Goal: Task Accomplishment & Management: Manage account settings

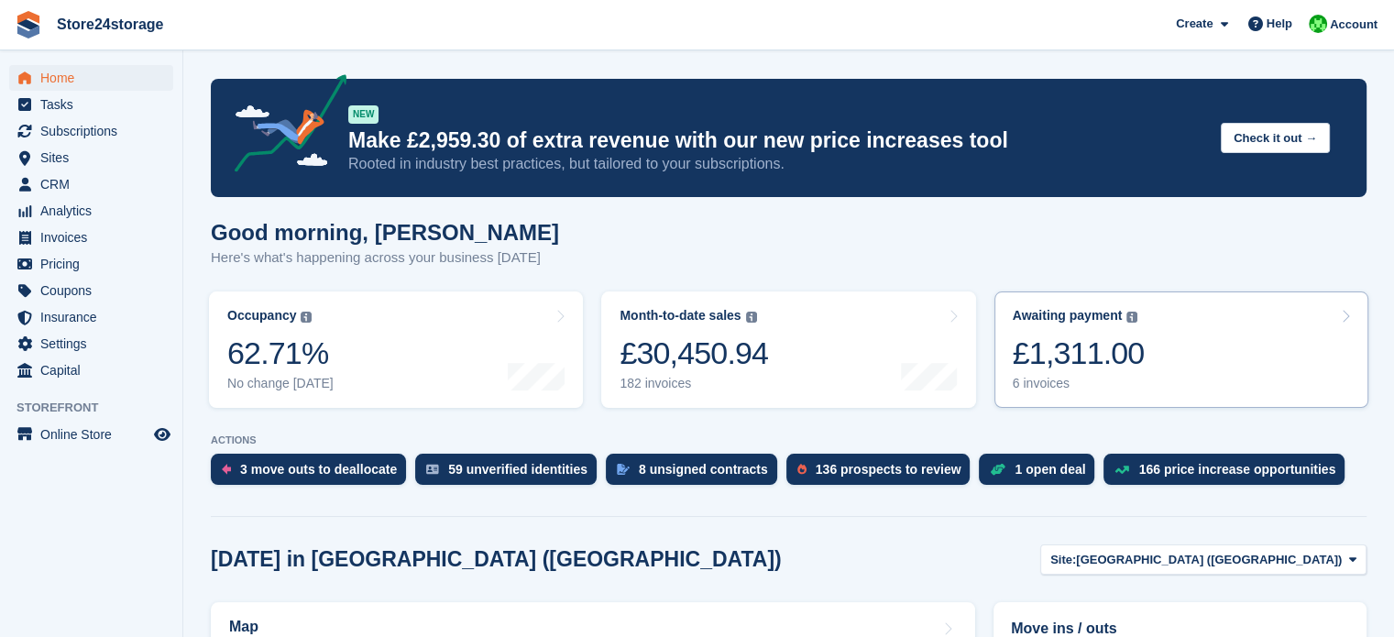
click at [1191, 344] on link "Awaiting payment The total outstanding balance on all open invoices. £1,311.00 …" at bounding box center [1181, 349] width 374 height 116
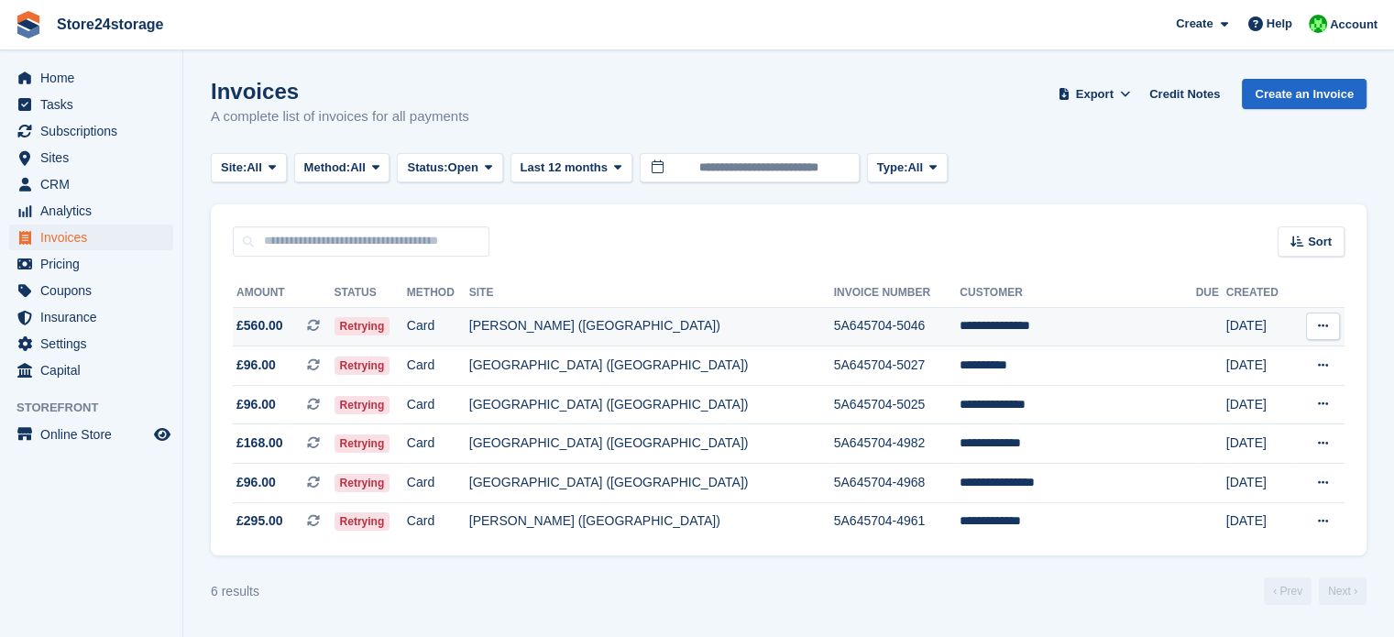
click at [1325, 328] on icon at bounding box center [1323, 326] width 10 height 12
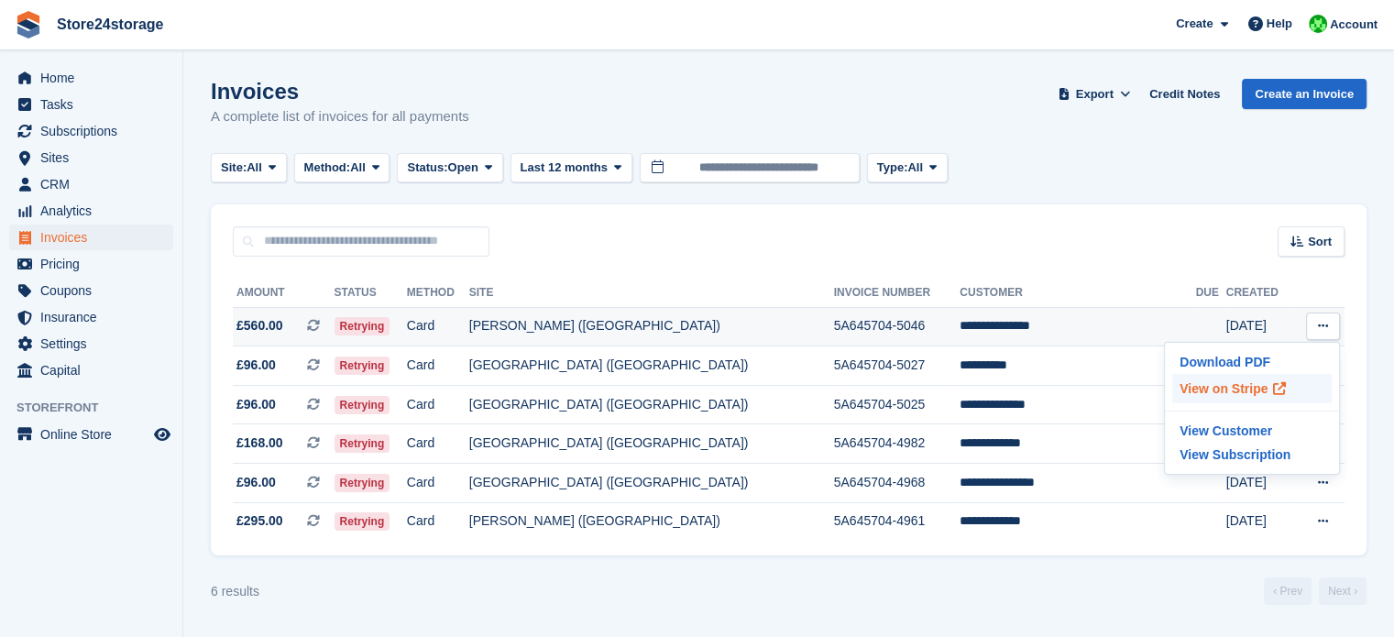
click at [1228, 387] on p "View on Stripe" at bounding box center [1251, 388] width 159 height 29
